Goal: Task Accomplishment & Management: Complete application form

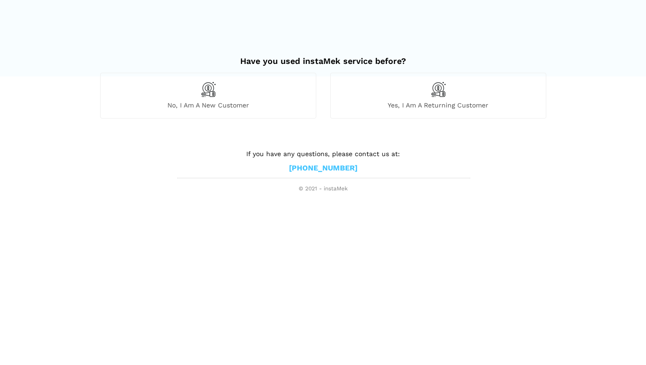
click at [412, 102] on span "Yes, I am a returning customer" at bounding box center [438, 105] width 215 height 8
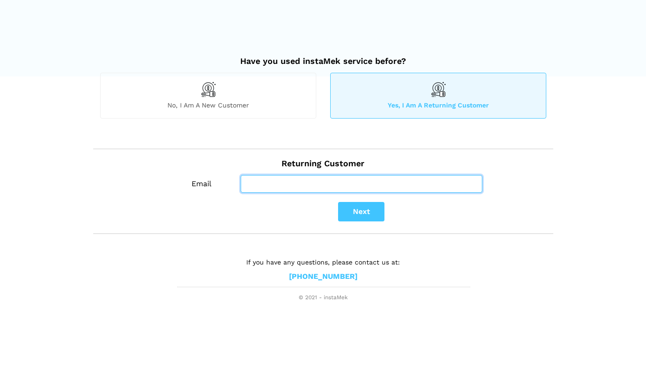
click at [253, 186] on input "Email" at bounding box center [362, 184] width 242 height 18
type input "[EMAIL_ADDRESS][DOMAIN_NAME]"
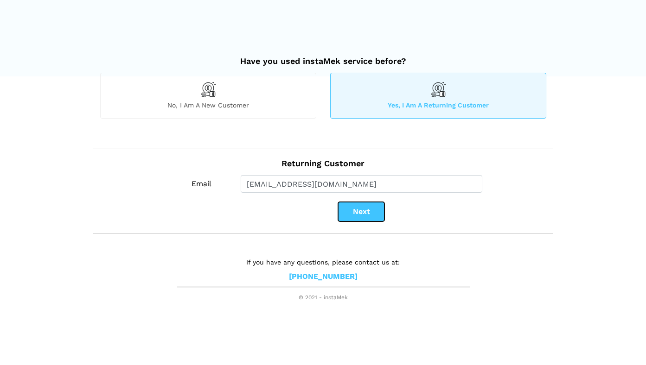
click at [355, 213] on button "Next" at bounding box center [361, 211] width 46 height 19
click at [359, 208] on button "Next" at bounding box center [361, 211] width 46 height 19
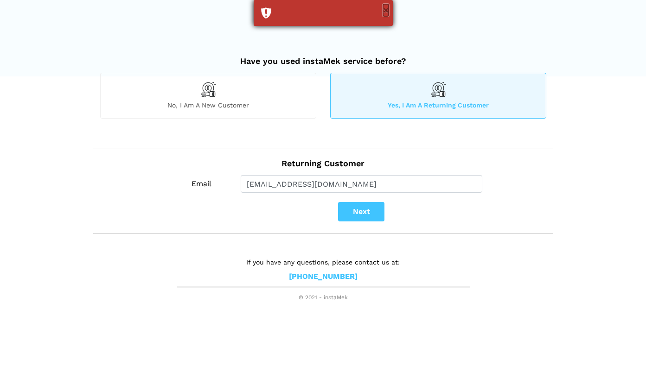
click at [383, 9] on button "×" at bounding box center [386, 10] width 6 height 12
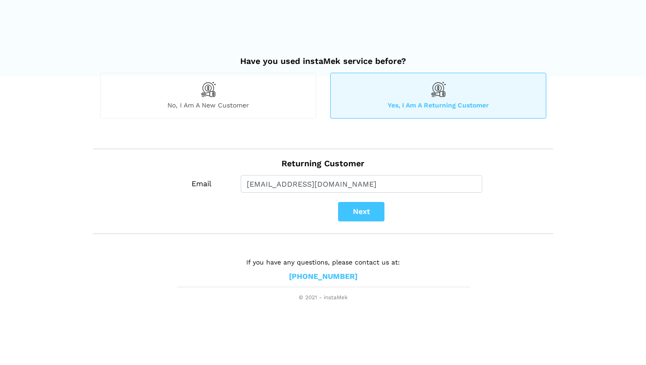
click at [217, 101] on span "No, I am a new customer" at bounding box center [208, 105] width 215 height 8
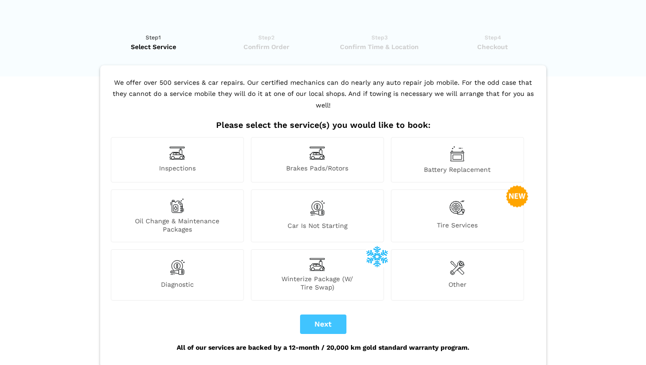
click at [182, 150] on div "Inspections" at bounding box center [177, 159] width 133 height 45
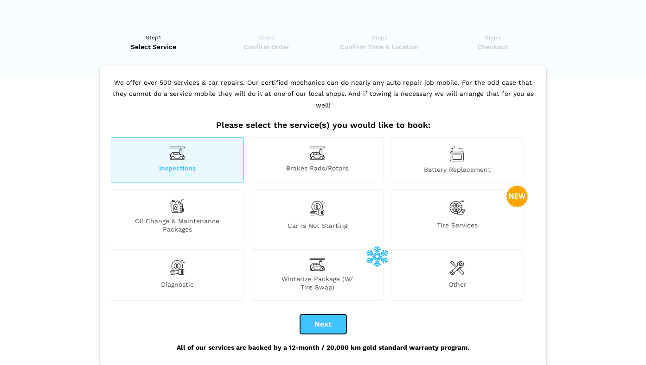
click at [331, 315] on button "Next" at bounding box center [323, 324] width 46 height 19
checkbox input "true"
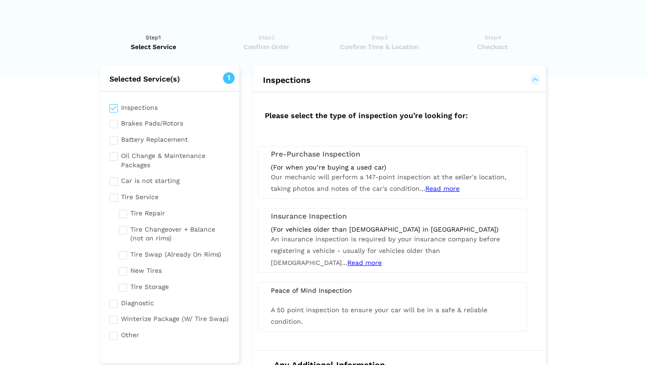
click at [342, 175] on span "Our mechanic will perform a 147-point inspection at the seller's location, taki…" at bounding box center [388, 182] width 235 height 19
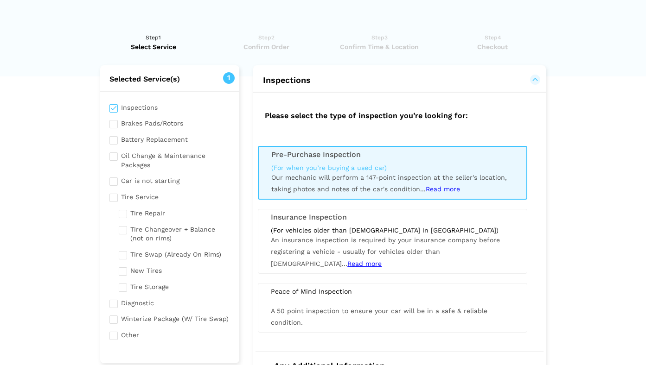
click at [535, 80] on button "Inspections" at bounding box center [399, 80] width 274 height 11
